Goal: Task Accomplishment & Management: Manage account settings

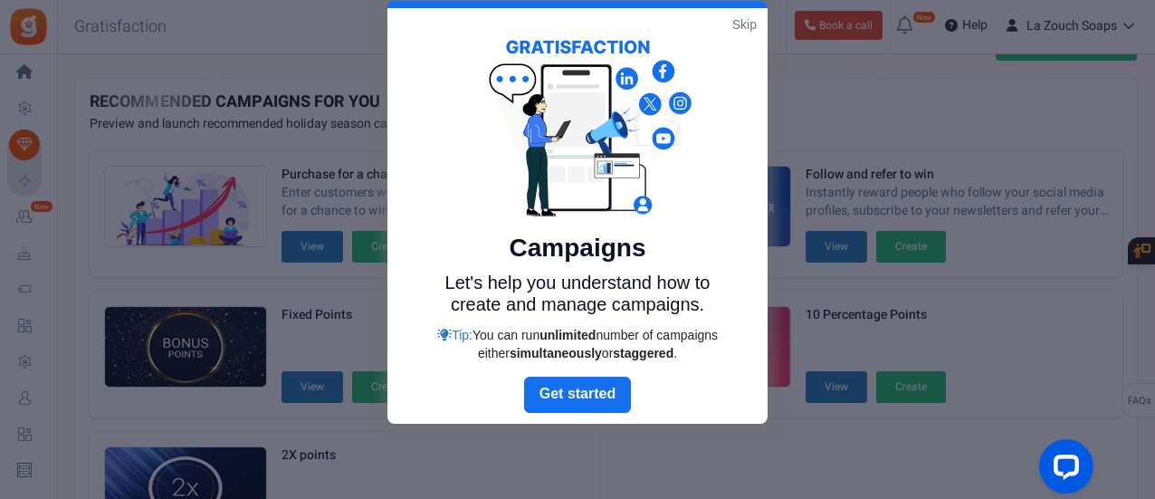
scroll to position [31, 0]
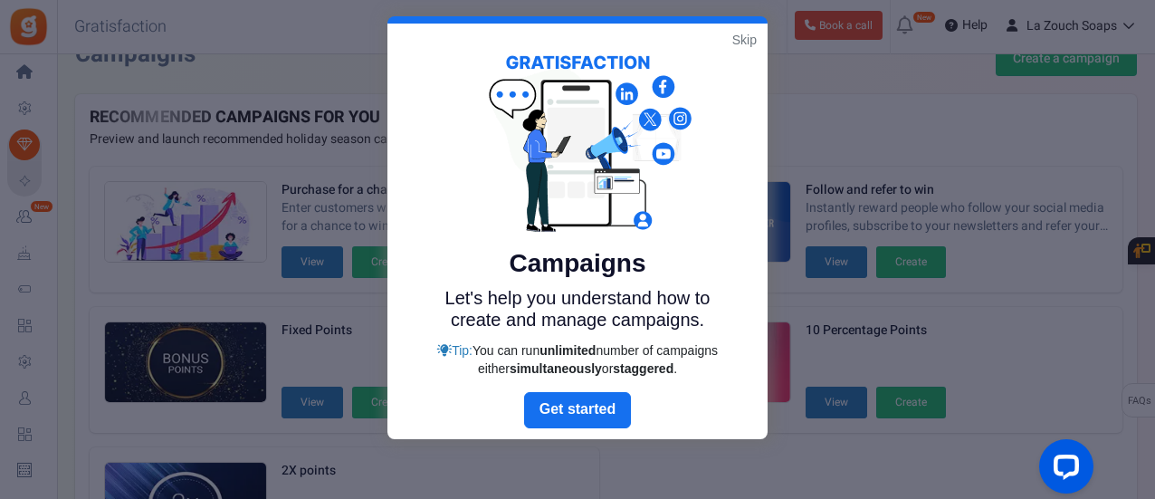
click at [738, 41] on link "Skip" at bounding box center [744, 40] width 24 height 18
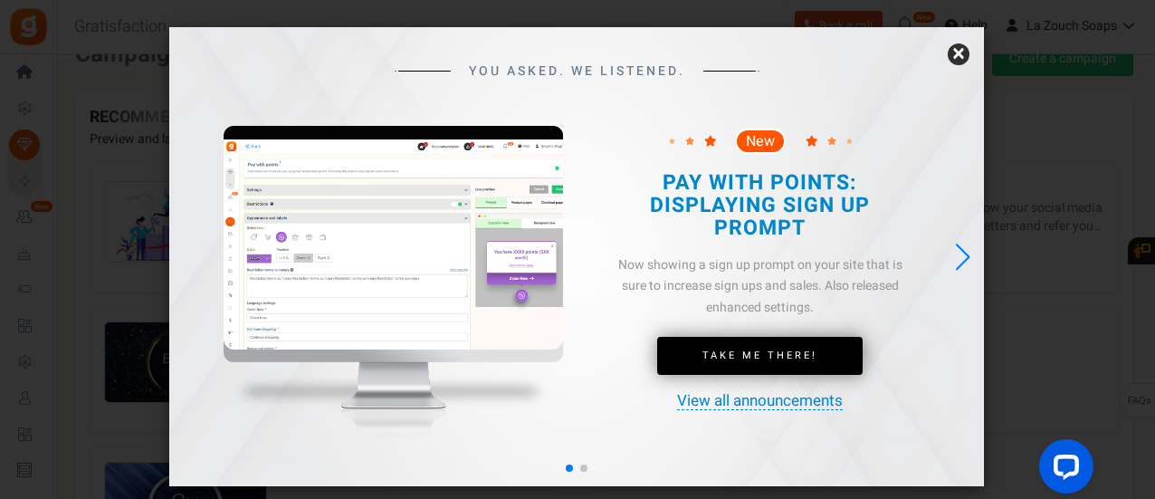
click at [961, 57] on link "×" at bounding box center [959, 54] width 22 height 22
click at [961, 57] on div "× YOU ASKED. WE LISTENED. New New" at bounding box center [576, 256] width 815 height 459
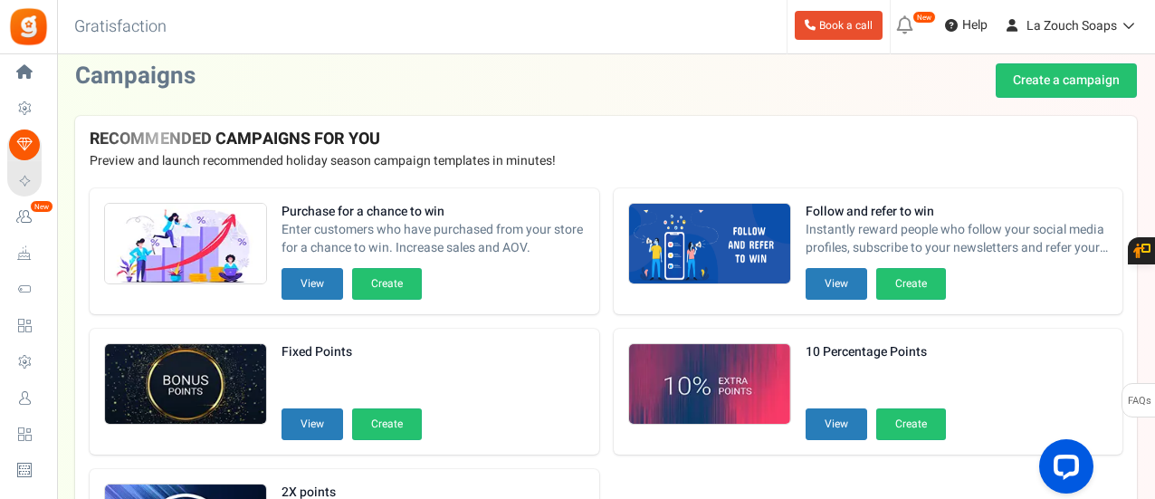
scroll to position [0, 0]
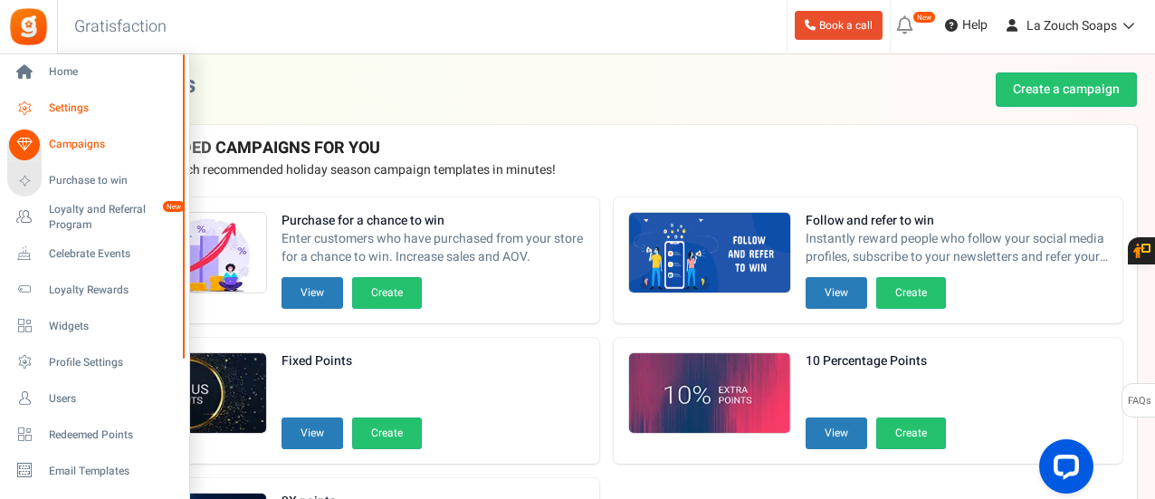
click at [83, 108] on span "Settings" at bounding box center [112, 107] width 127 height 15
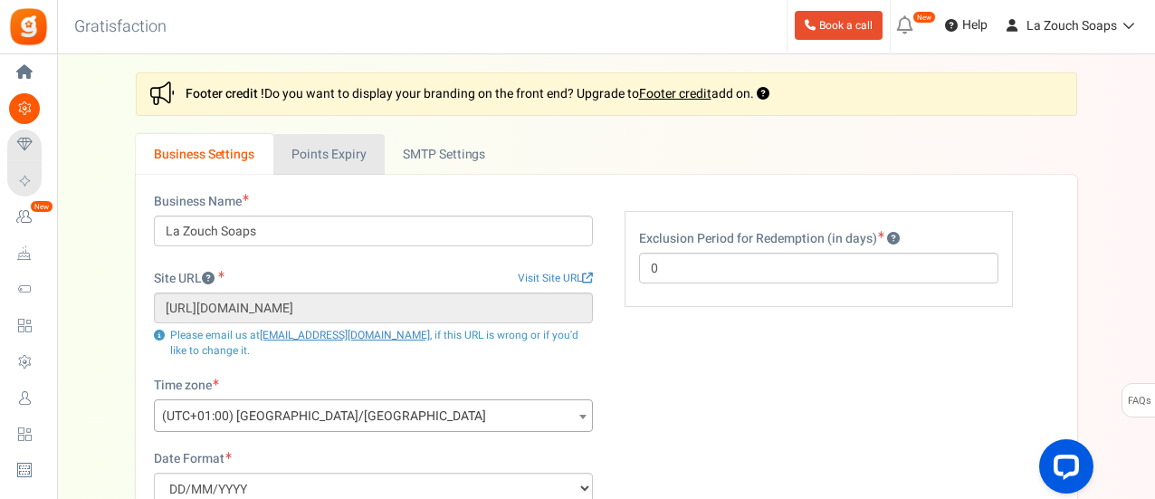
click at [327, 167] on link "Points Expiry" at bounding box center [328, 154] width 111 height 41
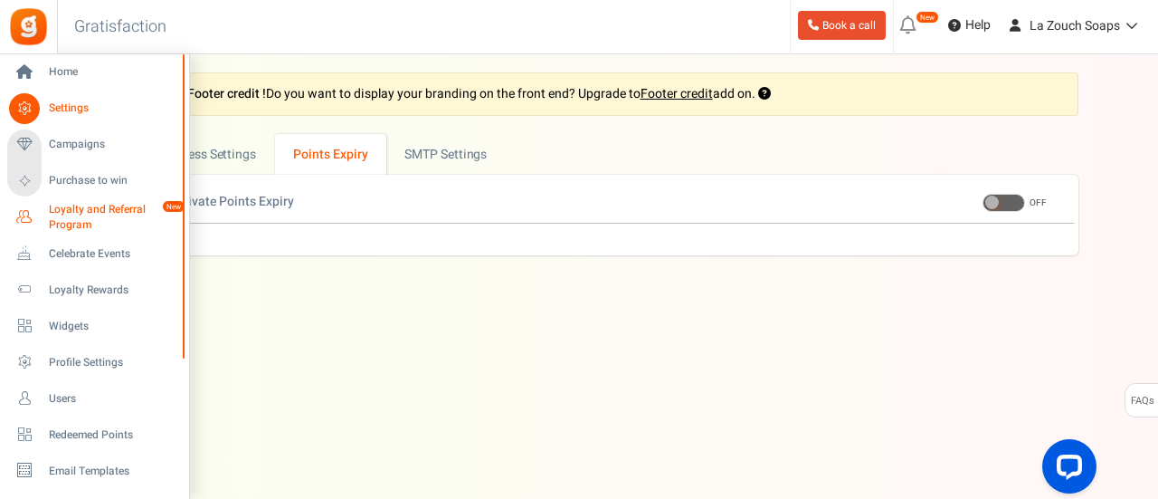
click at [100, 211] on span "Loyalty and Referral Program" at bounding box center [115, 217] width 132 height 31
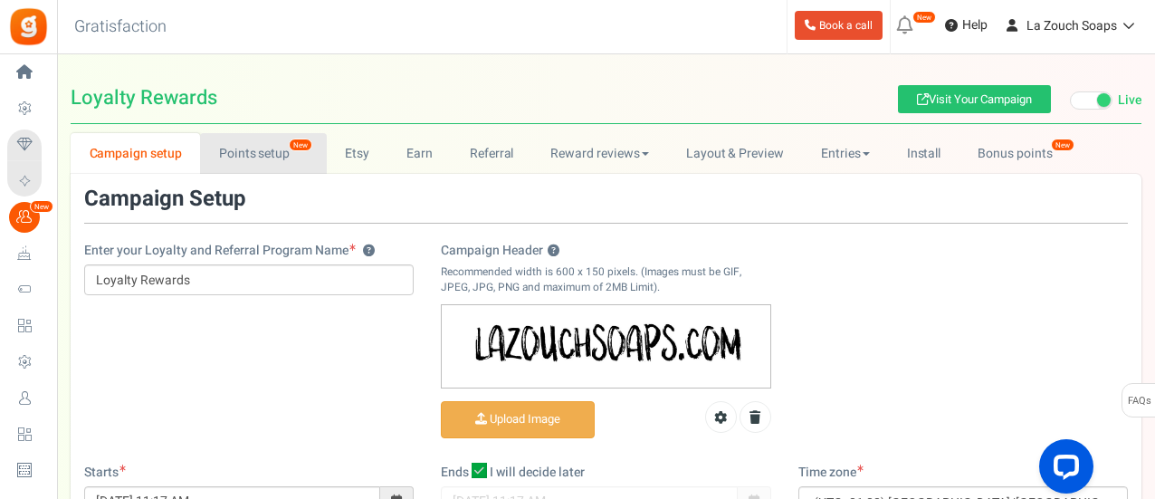
click at [262, 142] on link "Points setup New" at bounding box center [263, 153] width 126 height 41
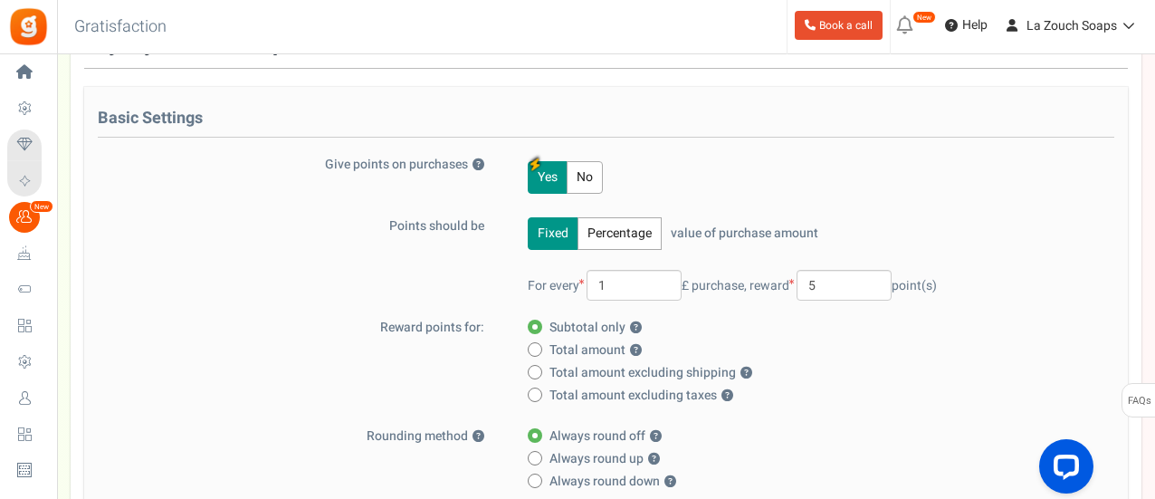
scroll to position [181, 0]
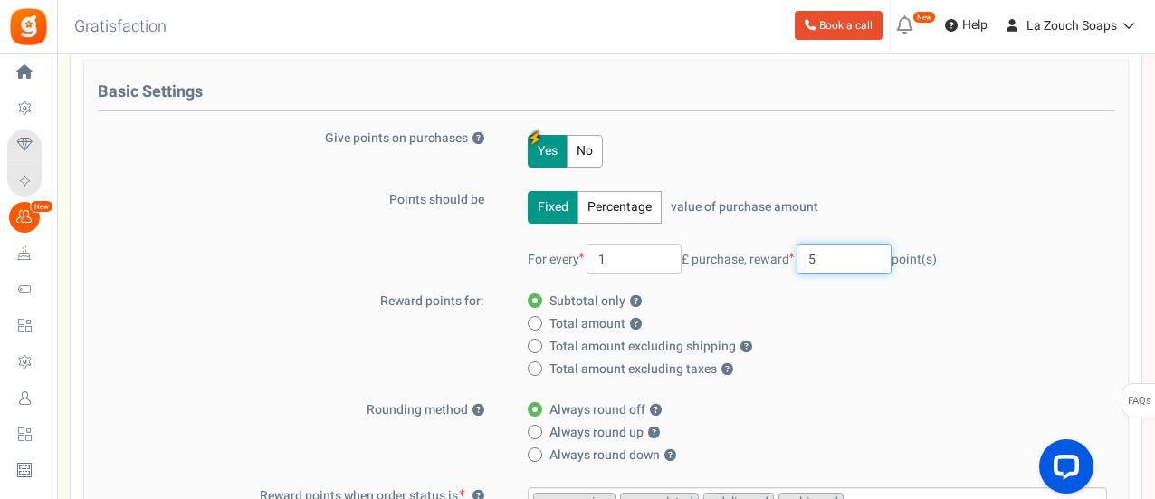
click at [841, 252] on input "5" at bounding box center [843, 258] width 95 height 31
type input "2"
click at [1014, 250] on div "For every 1 £ purchase, reward 2 point(s)" at bounding box center [817, 258] width 579 height 31
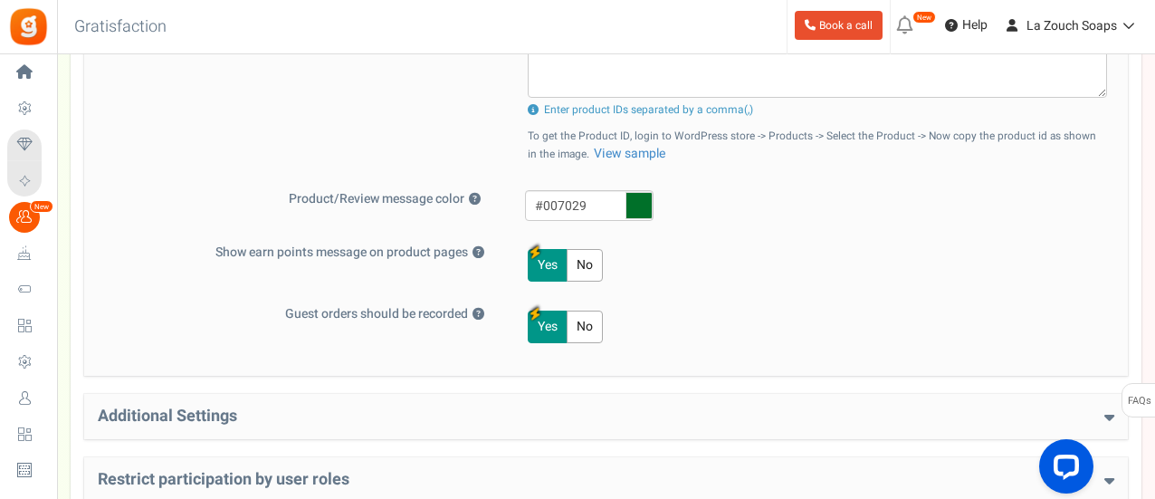
scroll to position [905, 0]
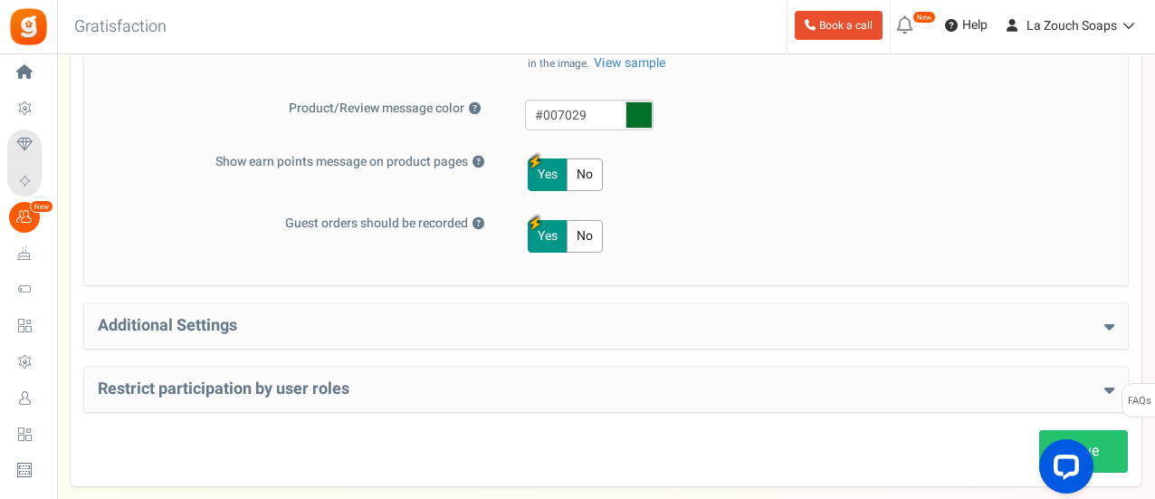
click at [1101, 328] on h4 "Additional Settings" at bounding box center [606, 326] width 1016 height 18
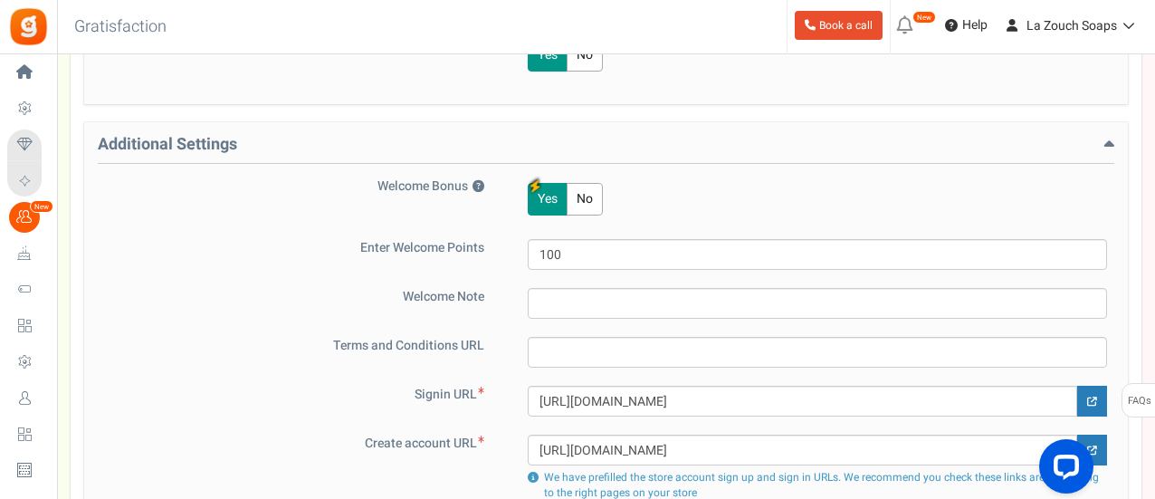
scroll to position [1177, 0]
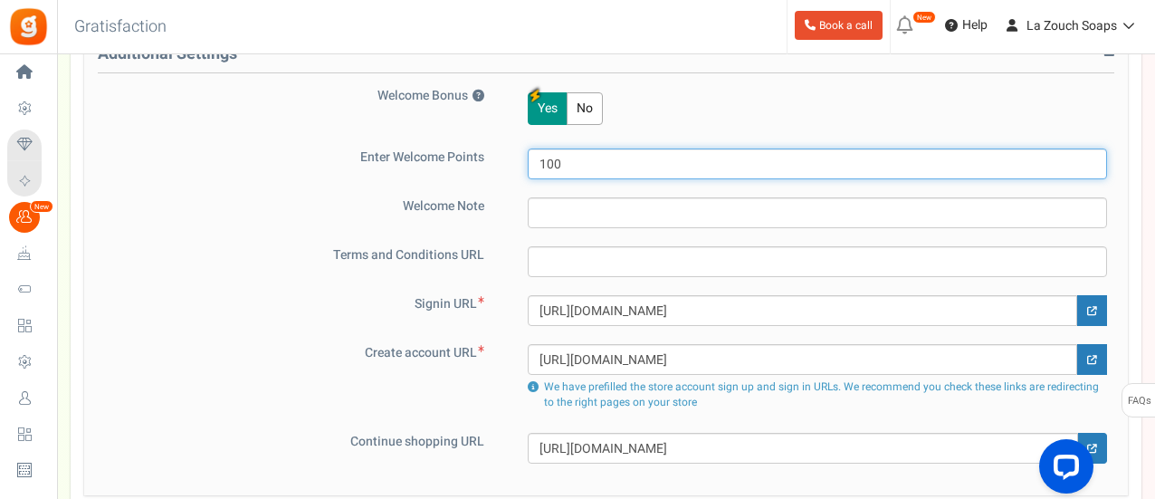
drag, startPoint x: 548, startPoint y: 156, endPoint x: 498, endPoint y: 158, distance: 50.8
click at [487, 158] on div "Enter Welcome Points 100" at bounding box center [606, 163] width 1016 height 31
type input "50"
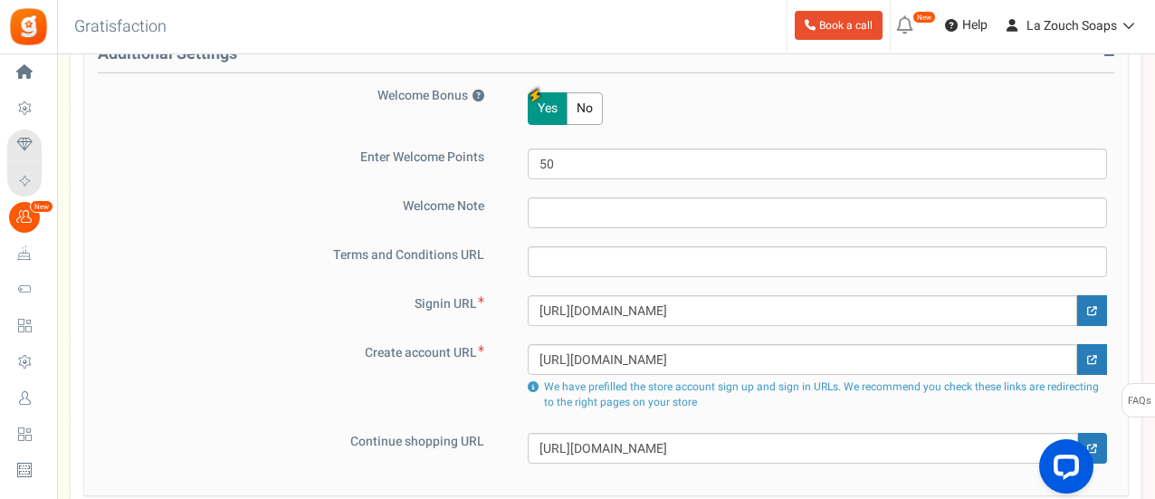
click at [227, 365] on div "Create account URL [URL][DOMAIN_NAME] We have prefilled the store account sign …" at bounding box center [606, 379] width 1016 height 71
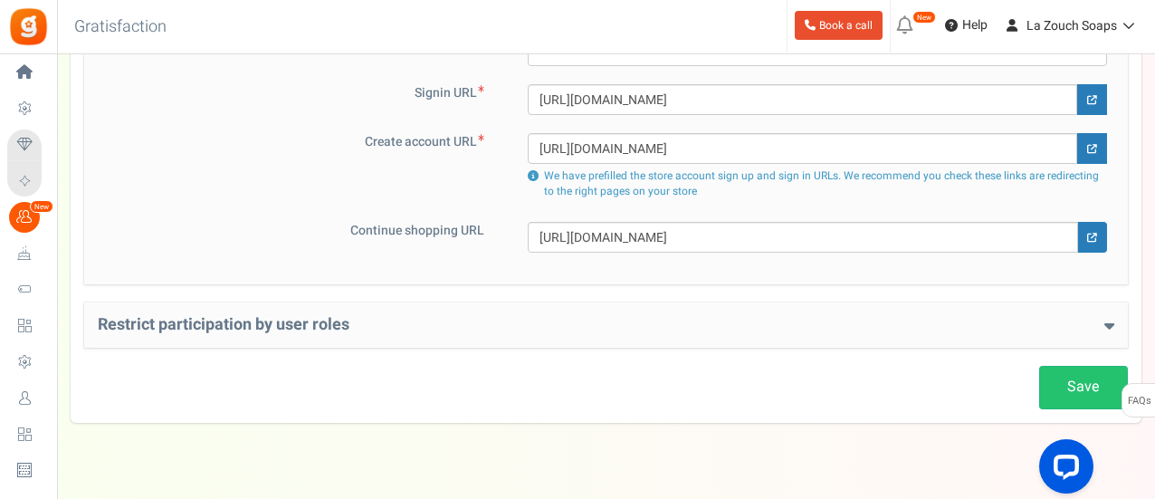
scroll to position [1414, 0]
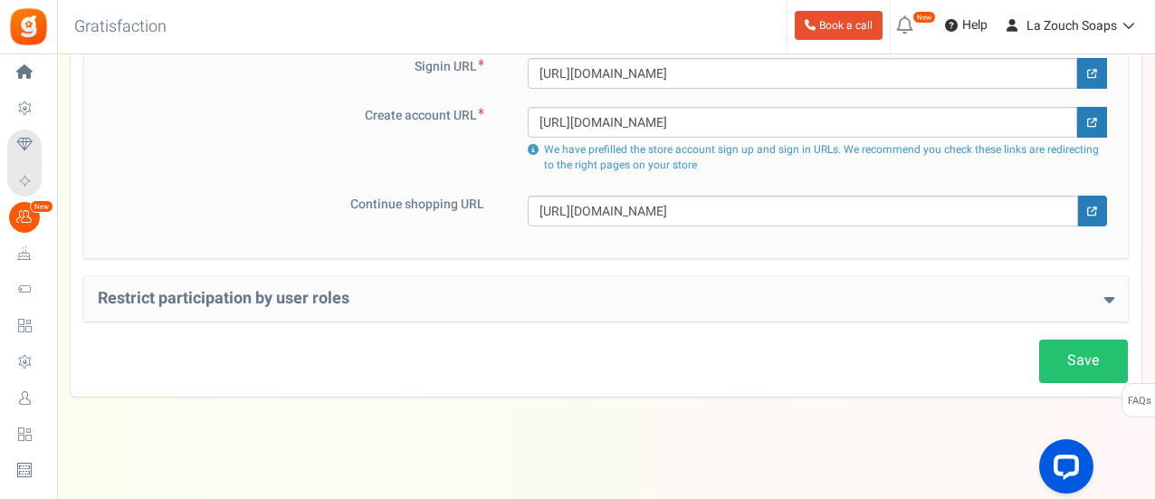
click at [1110, 294] on icon at bounding box center [1109, 299] width 10 height 16
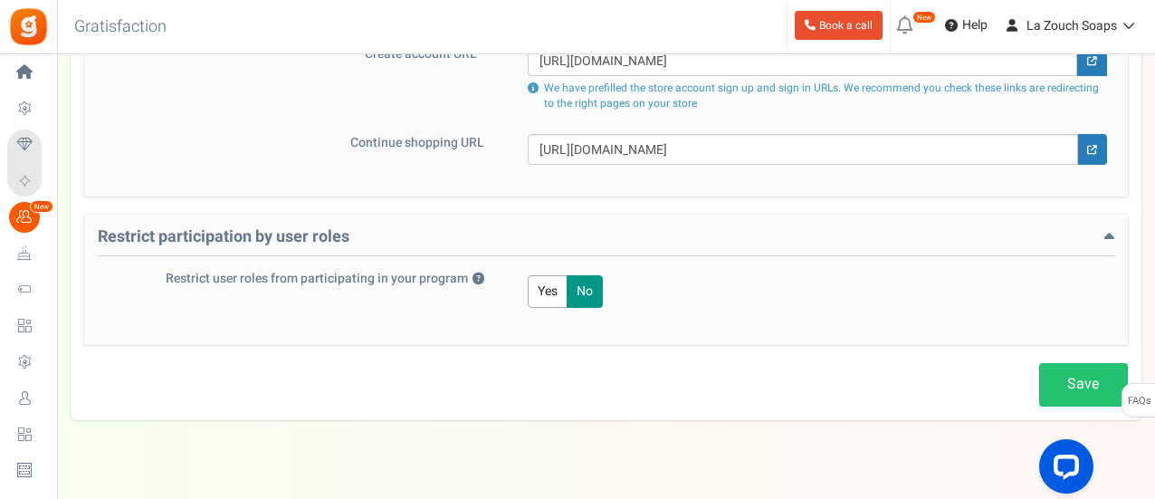
scroll to position [1498, 0]
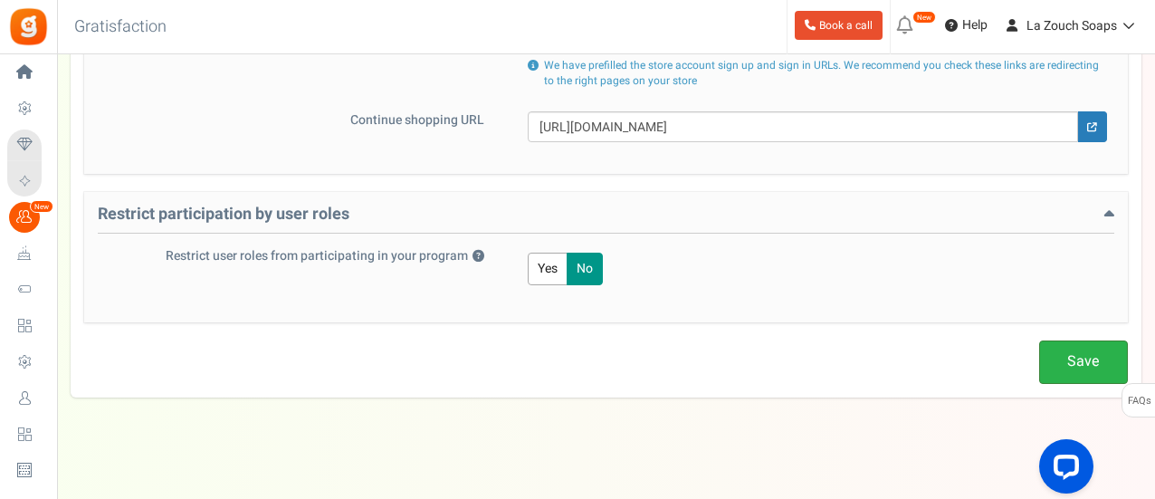
click at [1089, 361] on link "Save" at bounding box center [1083, 361] width 89 height 43
